Goal: Check status: Check status

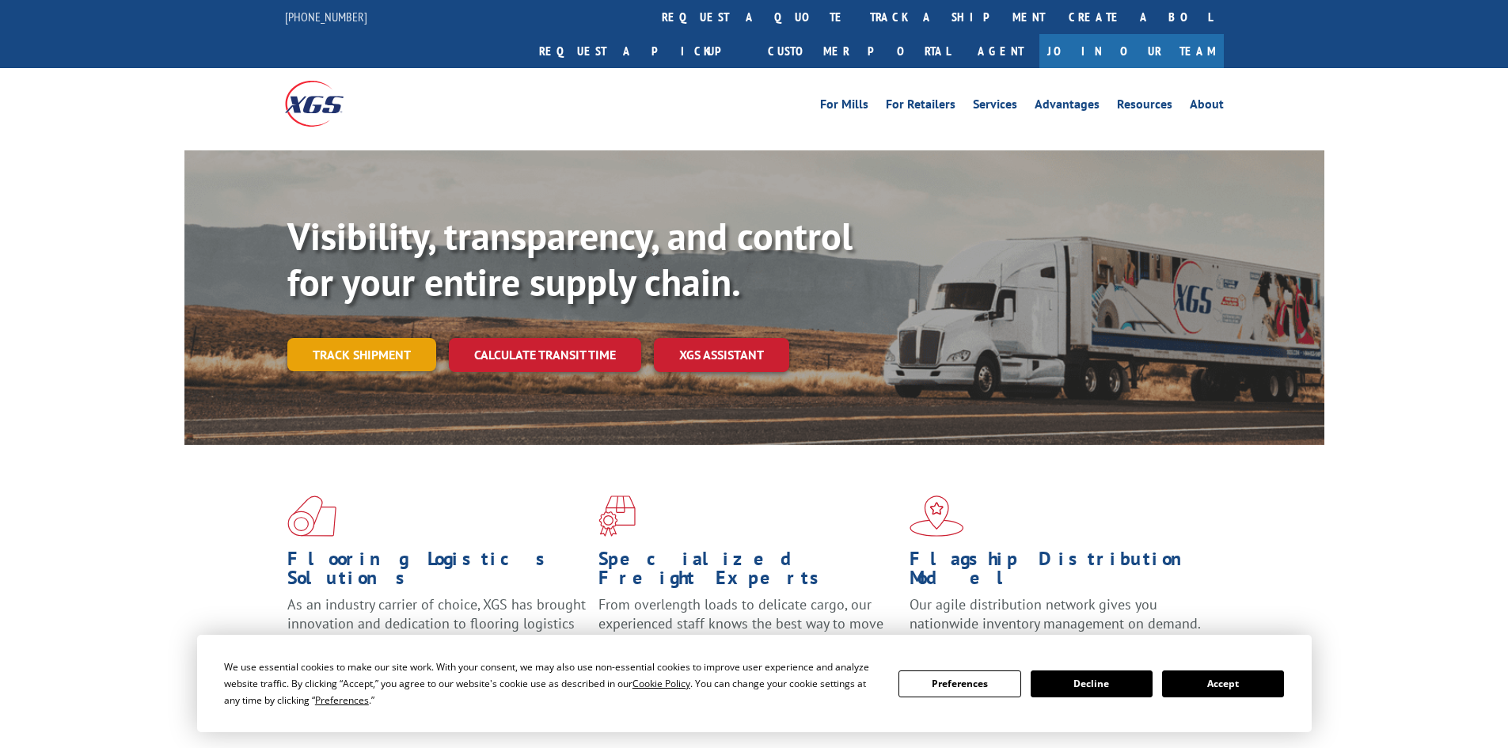
click at [320, 338] on link "Track shipment" at bounding box center [361, 354] width 149 height 33
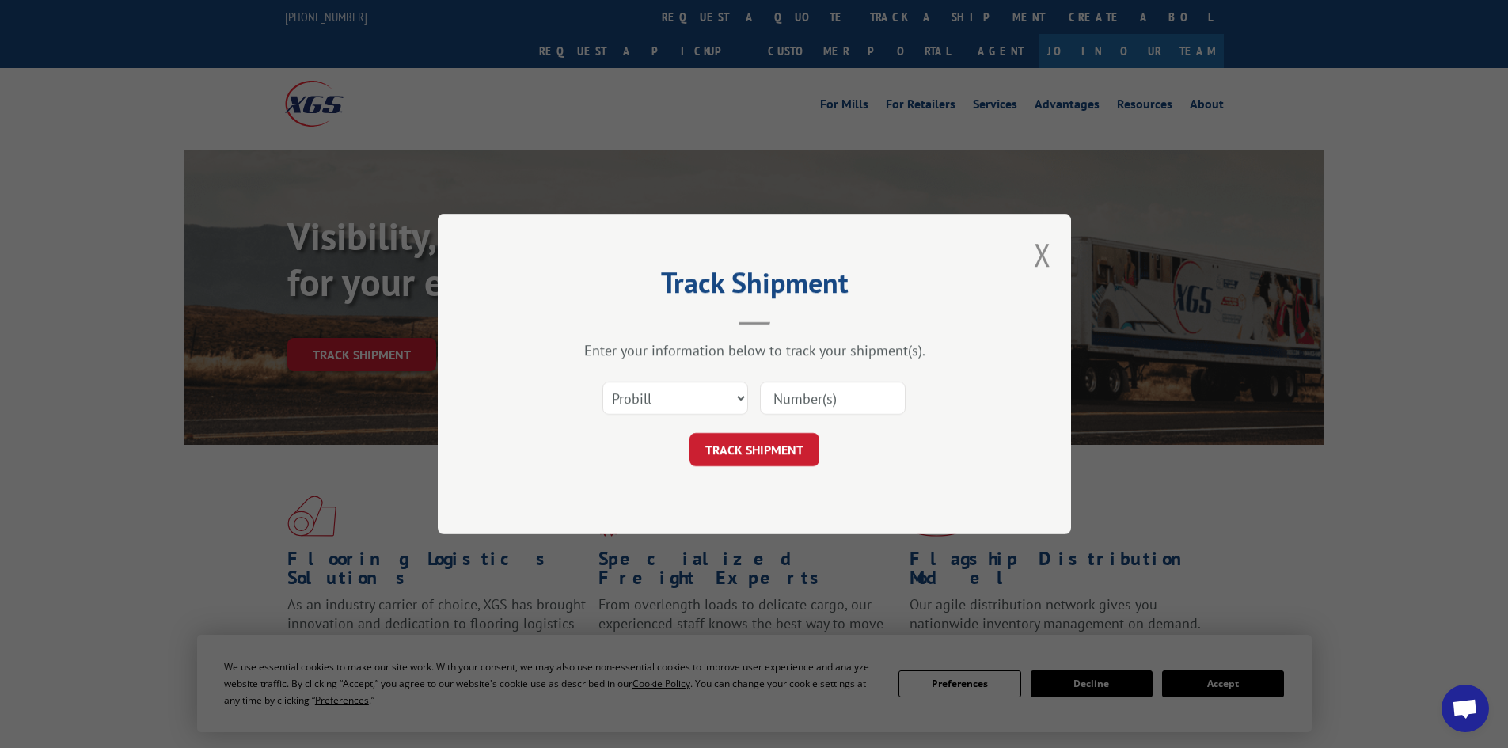
click at [837, 396] on input at bounding box center [833, 398] width 146 height 33
paste input "15971006"
type input "15971006"
click at [766, 446] on button "TRACK SHIPMENT" at bounding box center [755, 449] width 130 height 33
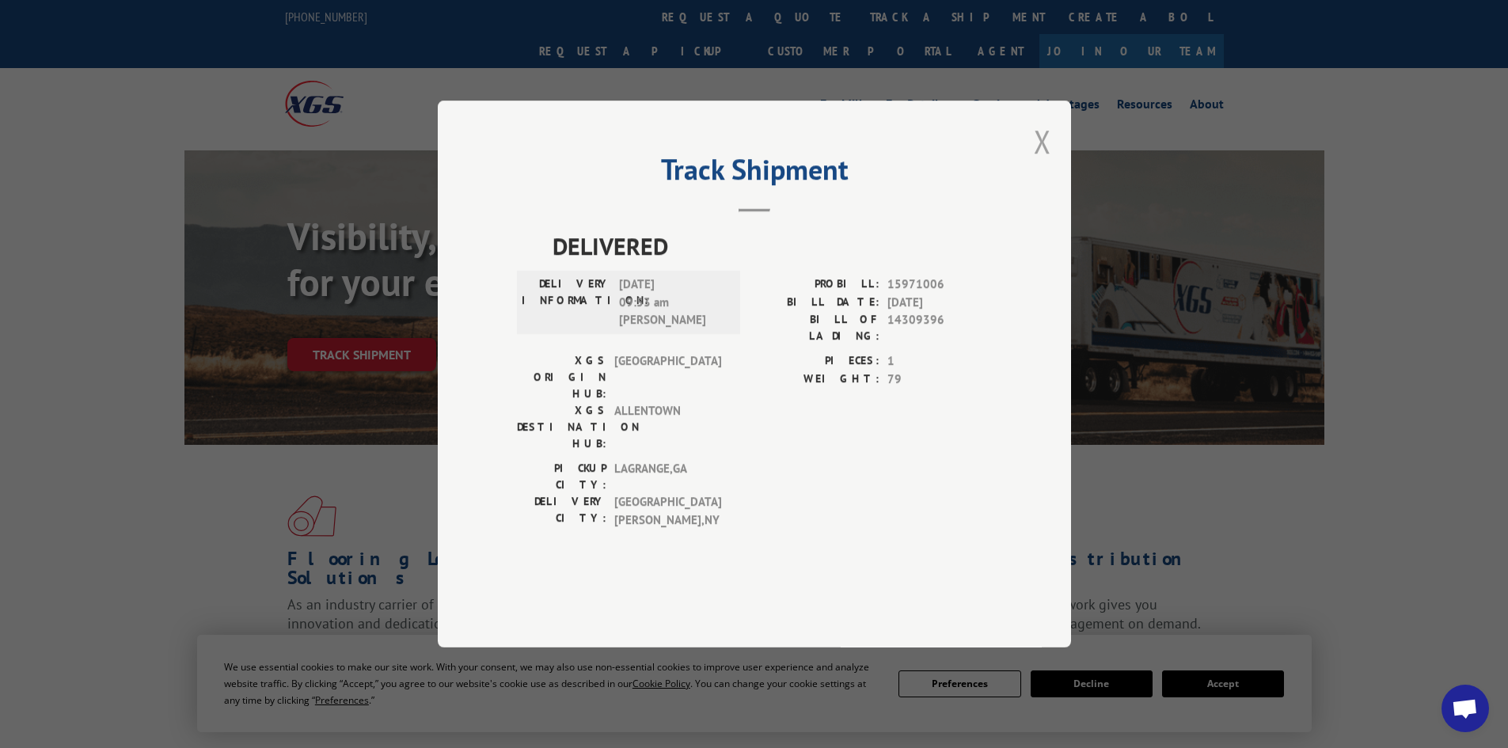
click at [1044, 162] on button "Close modal" at bounding box center [1042, 141] width 17 height 42
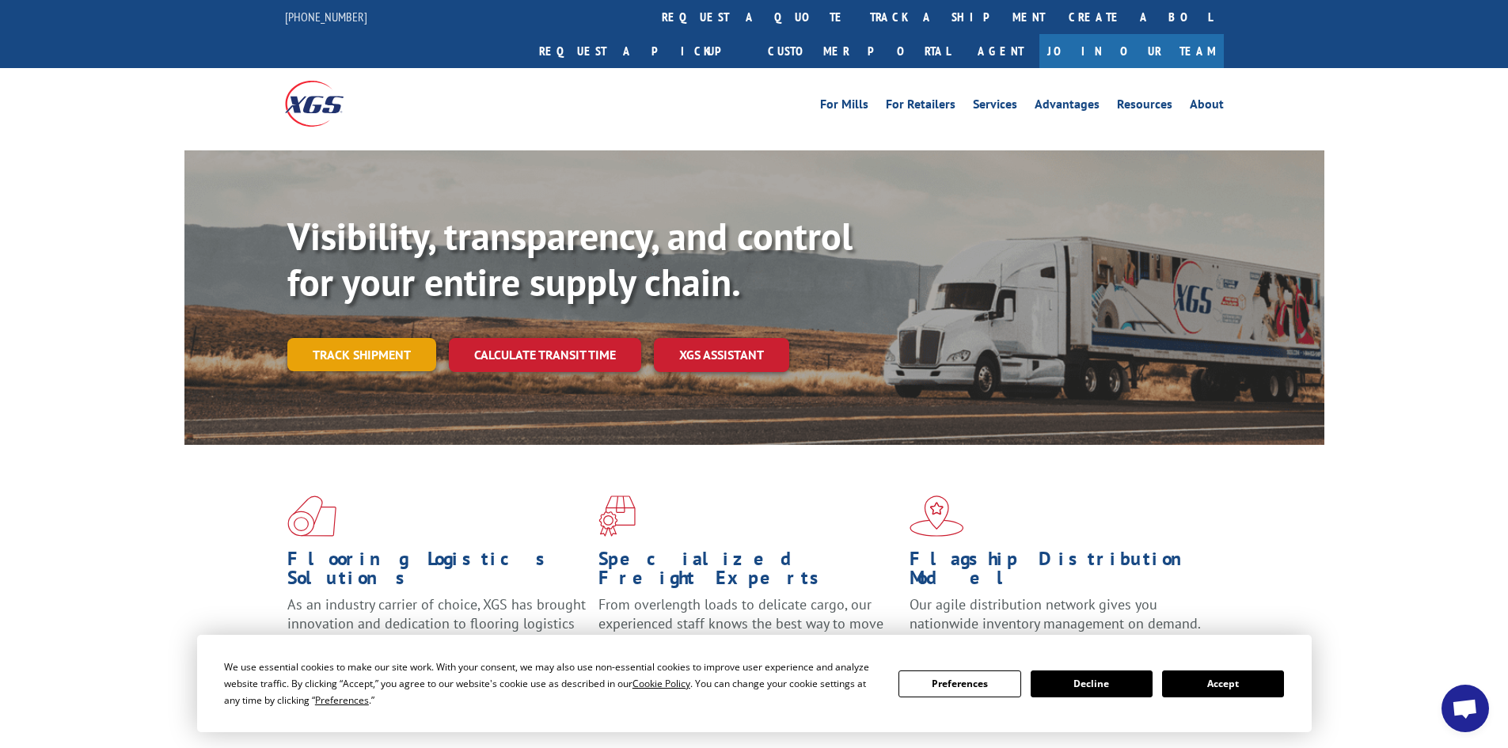
click at [349, 338] on link "Track shipment" at bounding box center [361, 354] width 149 height 33
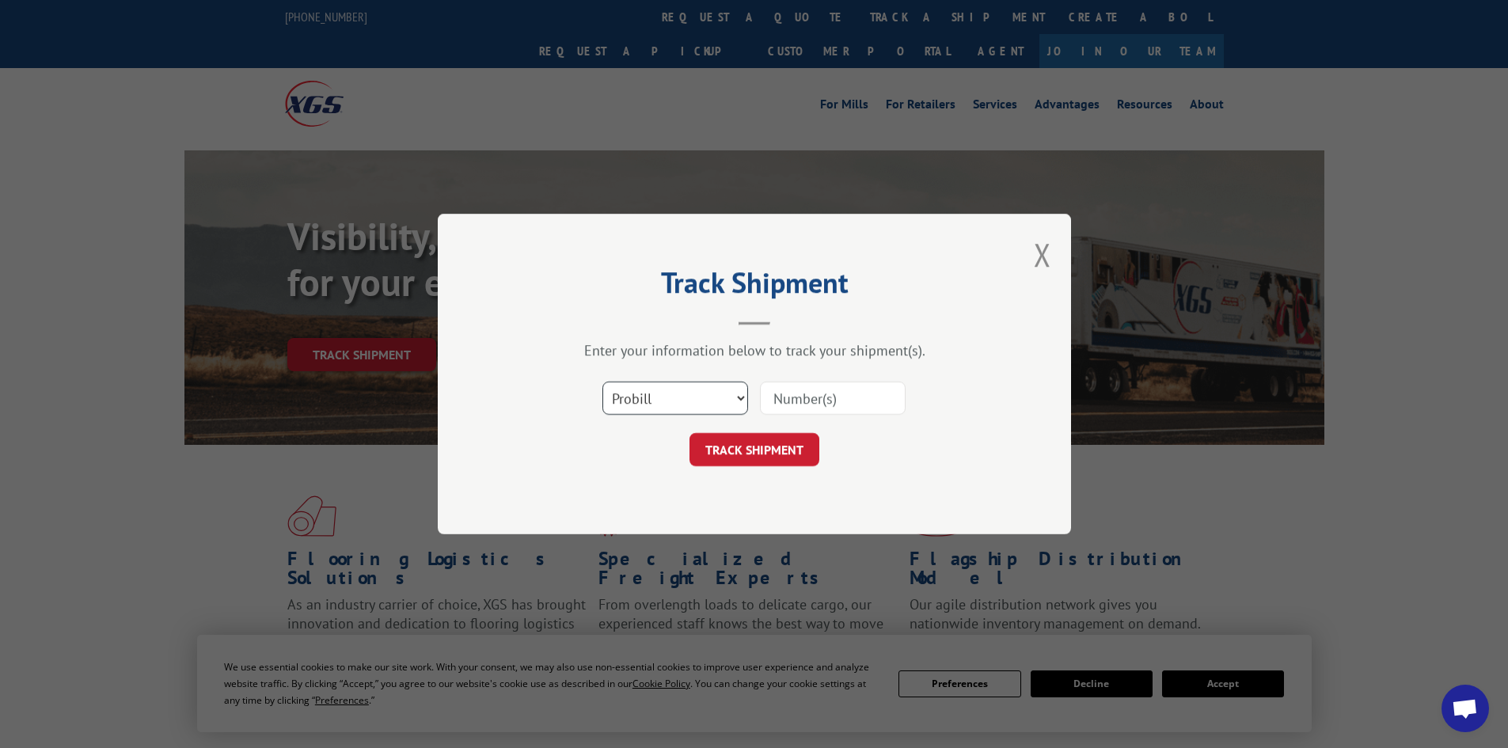
click at [637, 400] on select "Select category... Probill BOL PO" at bounding box center [676, 398] width 146 height 33
select select "bol"
click at [603, 382] on select "Select category... Probill BOL PO" at bounding box center [676, 398] width 146 height 33
drag, startPoint x: 856, startPoint y: 401, endPoint x: 838, endPoint y: 409, distance: 18.8
click at [856, 402] on input at bounding box center [833, 398] width 146 height 33
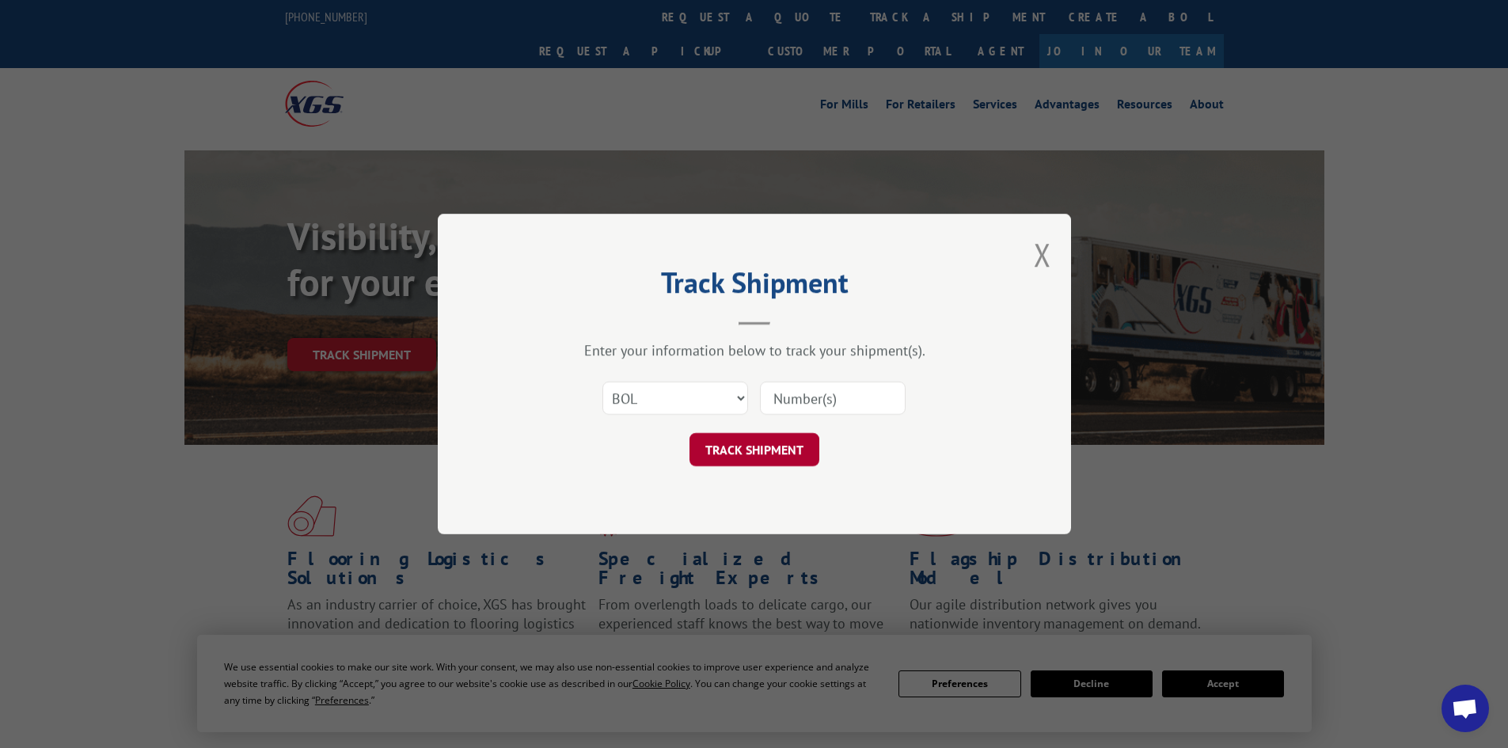
paste input "6100053745"
type input "6100053745"
click at [756, 447] on button "TRACK SHIPMENT" at bounding box center [755, 449] width 130 height 33
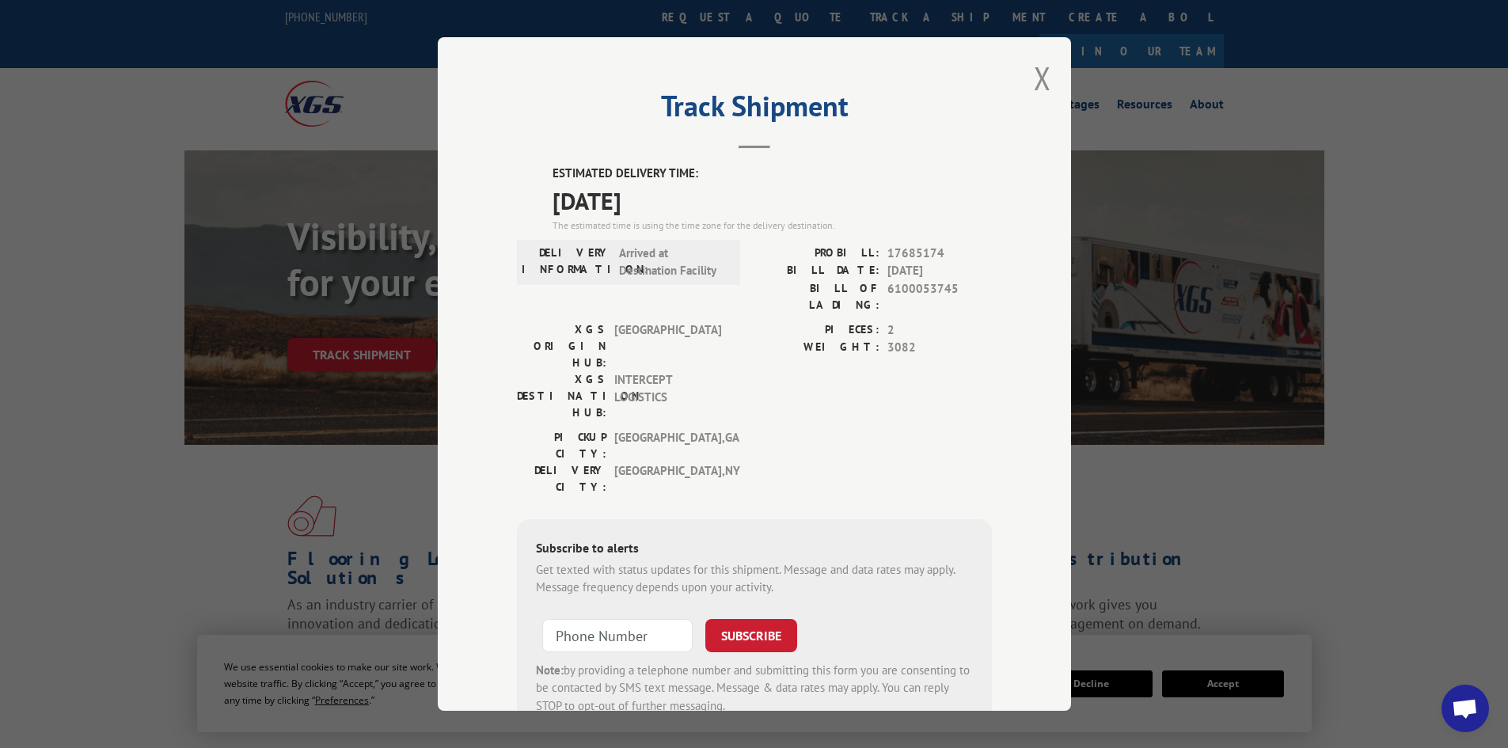
click at [1025, 74] on div "Track Shipment ESTIMATED DELIVERY TIME: [DATE] The estimated time is using the …" at bounding box center [754, 374] width 633 height 674
